Goal: Find specific page/section: Find specific page/section

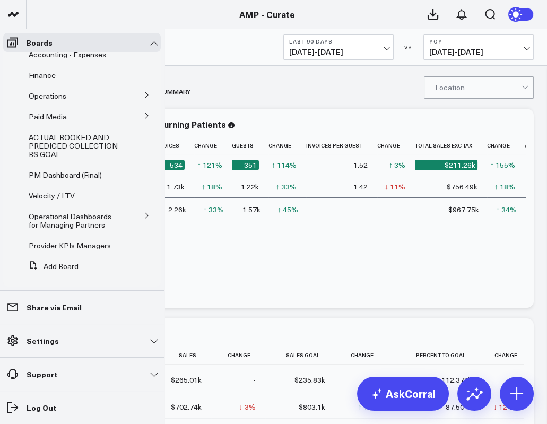
scroll to position [32, 0]
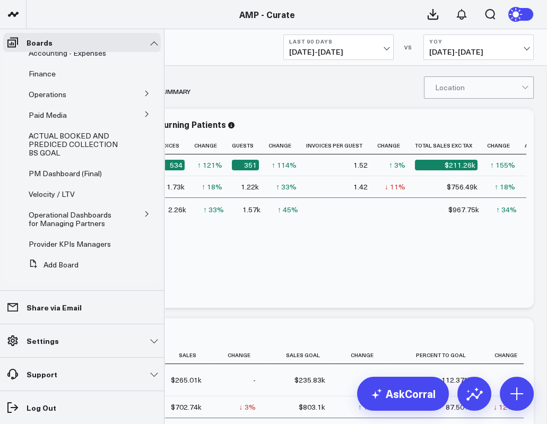
click at [144, 214] on icon at bounding box center [147, 214] width 6 height 6
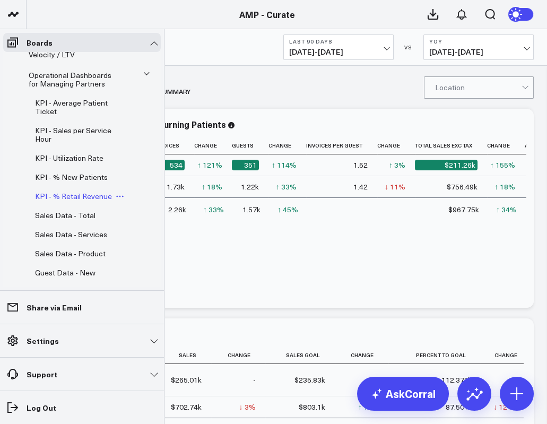
scroll to position [173, 0]
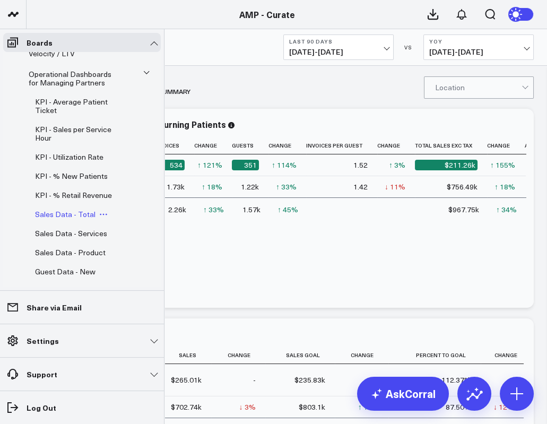
click at [60, 219] on span "Sales Data - Total" at bounding box center [65, 214] width 60 height 10
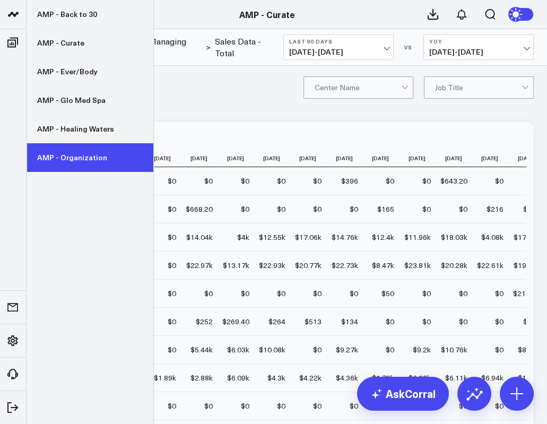
click at [74, 163] on link "AMP - Organization" at bounding box center [90, 157] width 127 height 29
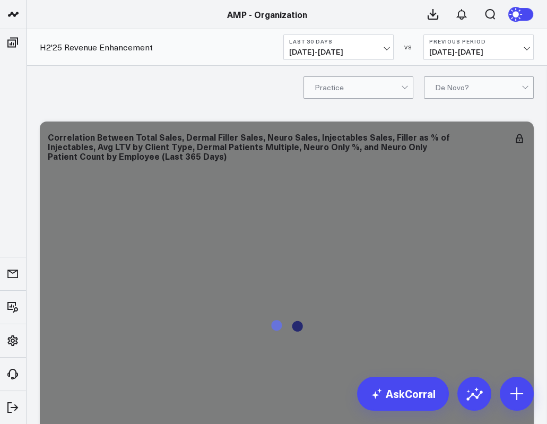
click at [386, 48] on span "[DATE] - [DATE]" at bounding box center [338, 52] width 99 height 8
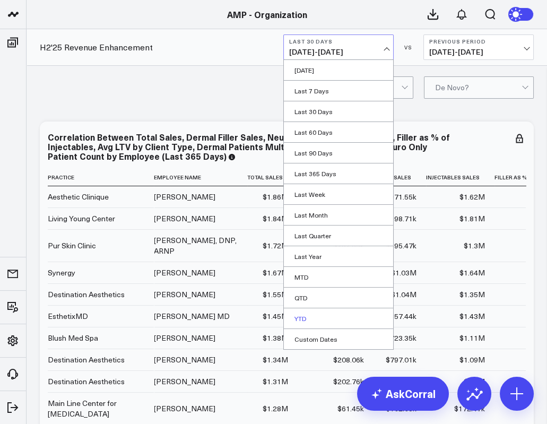
click at [307, 311] on link "YTD" at bounding box center [338, 318] width 109 height 20
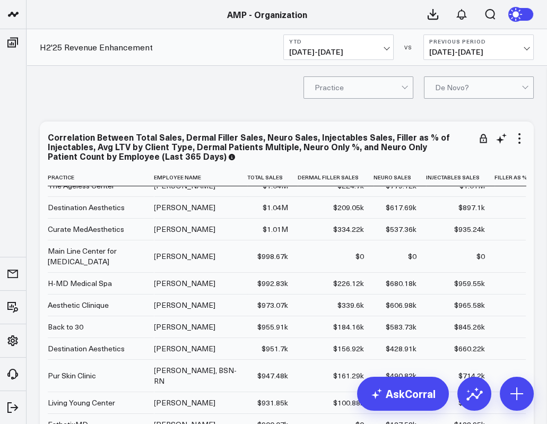
scroll to position [415, 0]
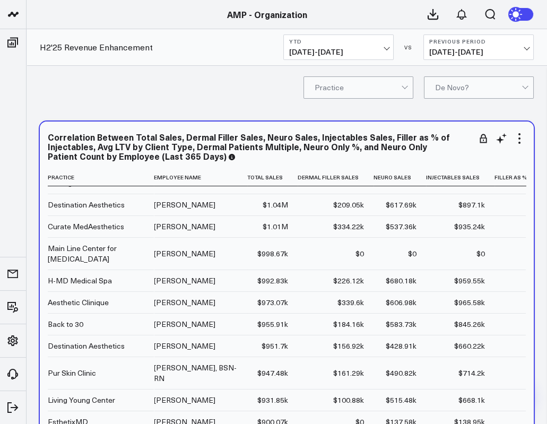
click at [333, 232] on div "$334.22k" at bounding box center [348, 226] width 31 height 11
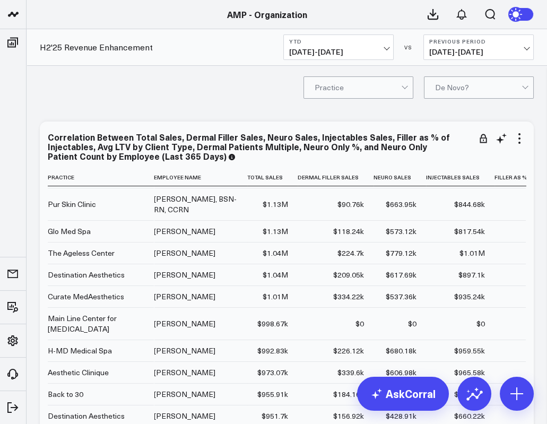
scroll to position [345, 0]
